Goal: Information Seeking & Learning: Find specific fact

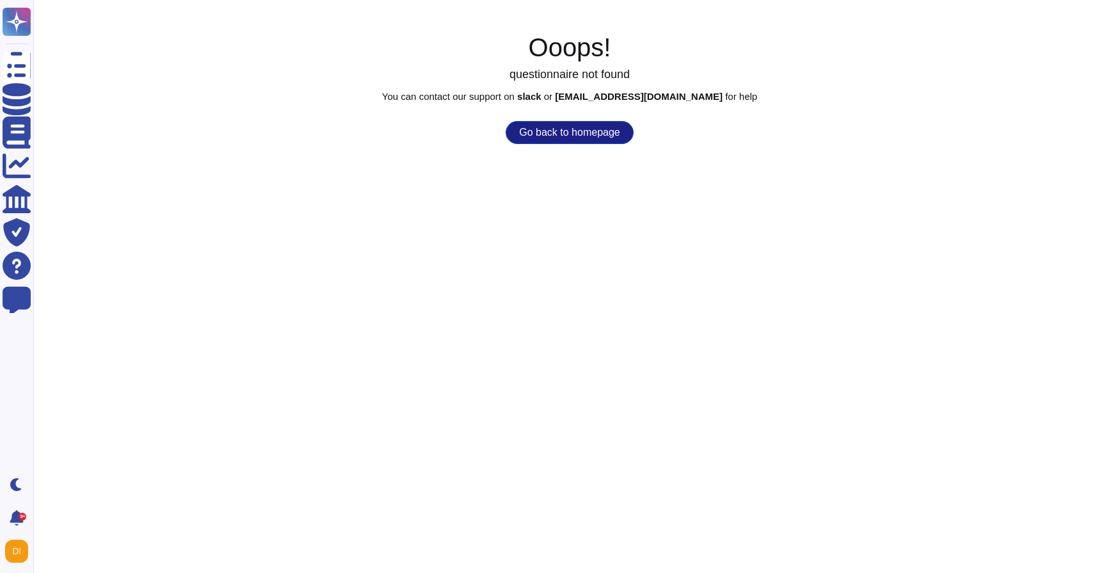
click at [577, 125] on button "Go back to homepage" at bounding box center [568, 132] width 127 height 23
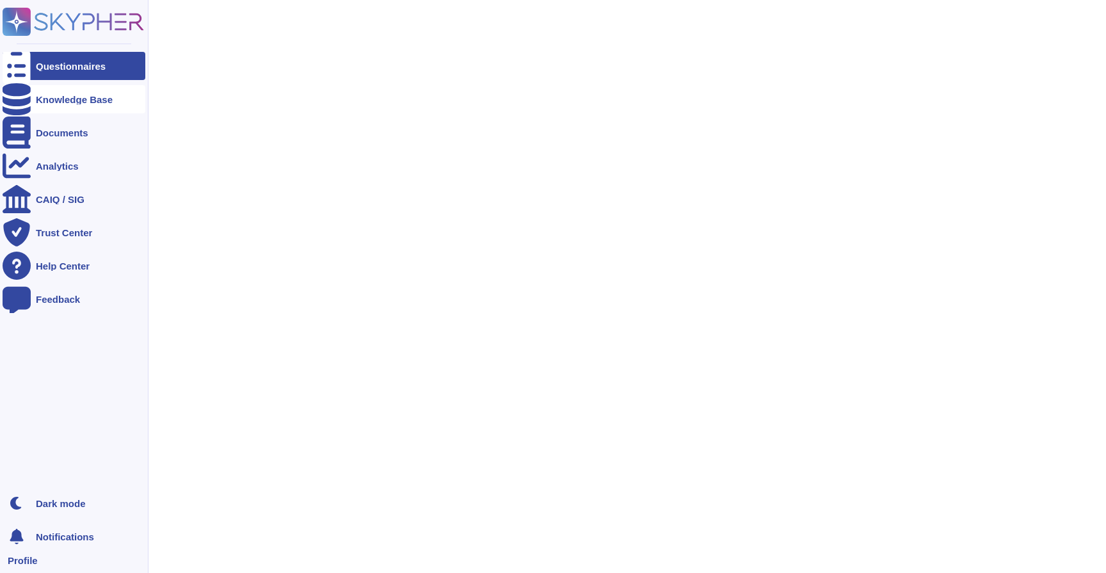
click at [44, 107] on div "Knowledge Base" at bounding box center [74, 99] width 143 height 28
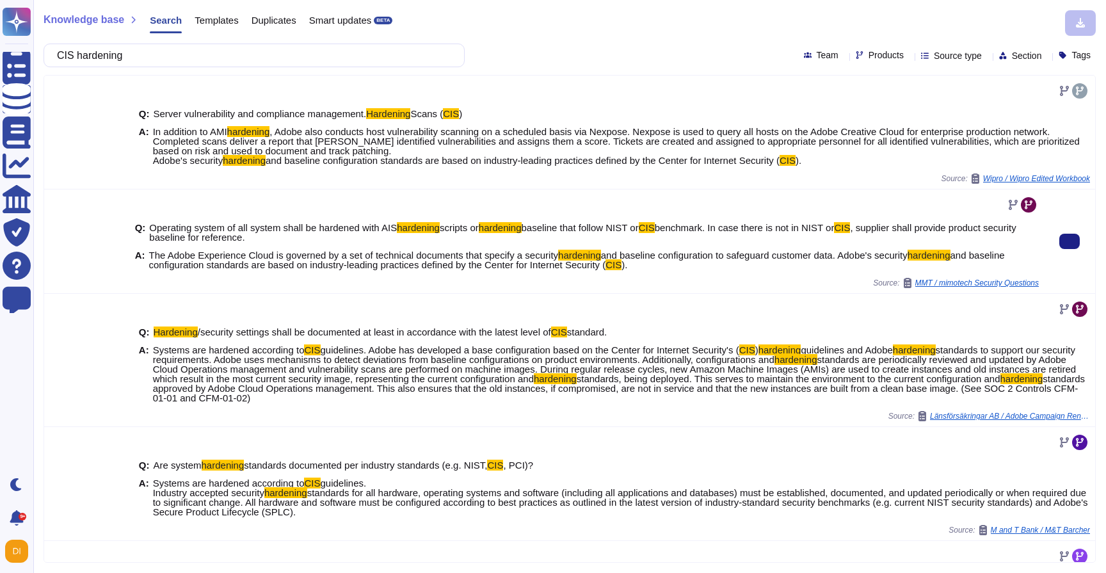
type input "CIS hardening"
click at [317, 263] on span "and baseline configuration standards are based on industry-leading practices de…" at bounding box center [576, 260] width 855 height 20
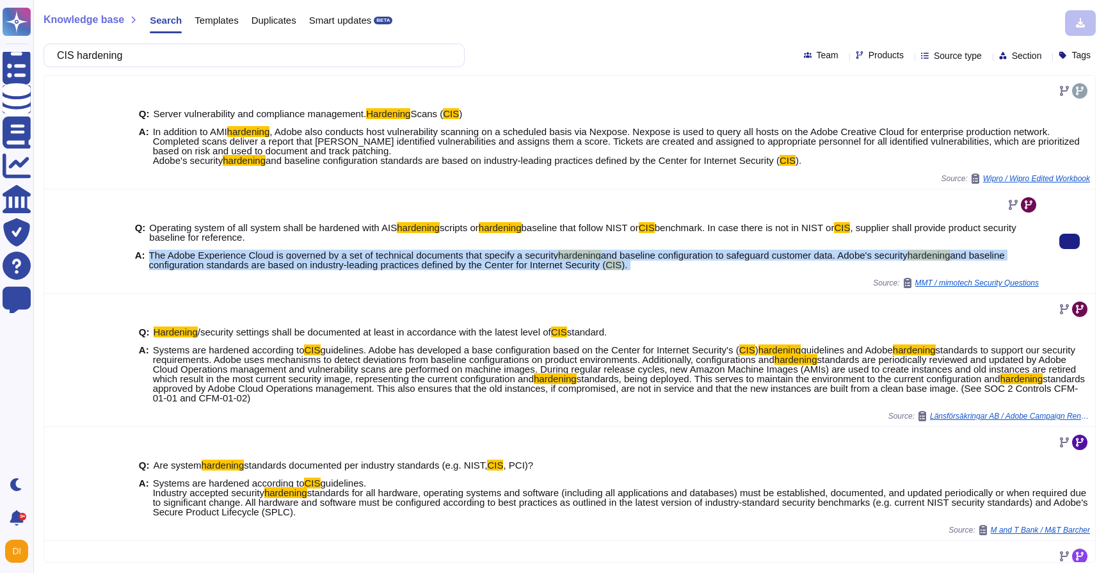
click at [317, 263] on span "and baseline configuration standards are based on industry-leading practices de…" at bounding box center [576, 260] width 855 height 20
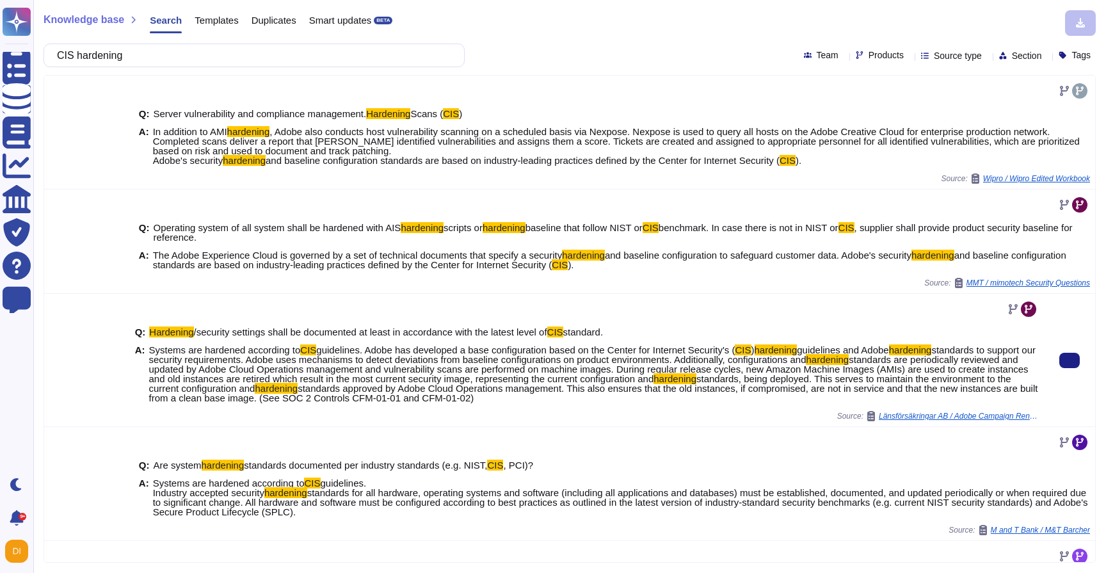
click at [306, 361] on span "standards to support our security requirements. Adobe uses mechanisms to detect…" at bounding box center [592, 354] width 887 height 20
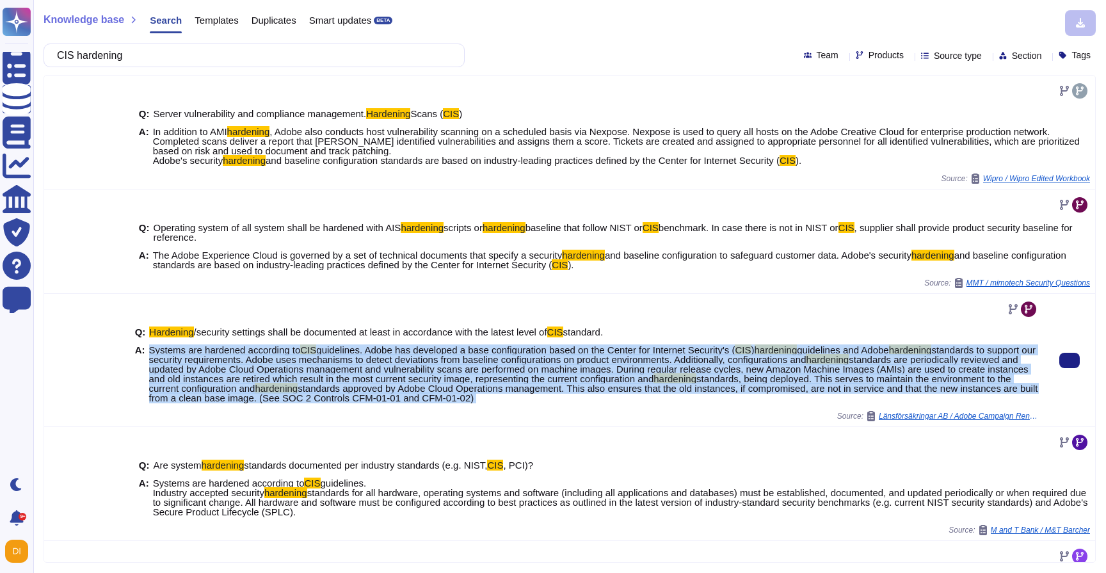
click at [306, 361] on span "standards to support our security requirements. Adobe uses mechanisms to detect…" at bounding box center [592, 354] width 887 height 20
copy span "Systems are hardened according to CIS guidelines. Adobe has developed a base co…"
